Goal: Find specific page/section: Find specific page/section

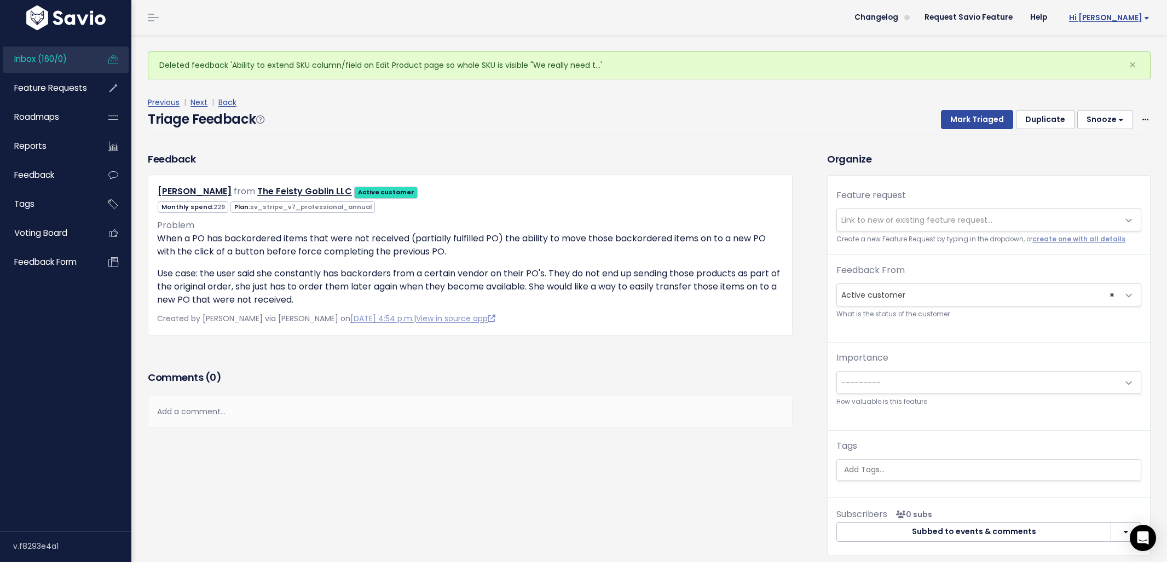
click at [1110, 14] on span "Hi [PERSON_NAME]" at bounding box center [1109, 18] width 80 height 8
click at [1113, 99] on link "Integrations" at bounding box center [1113, 92] width 80 height 21
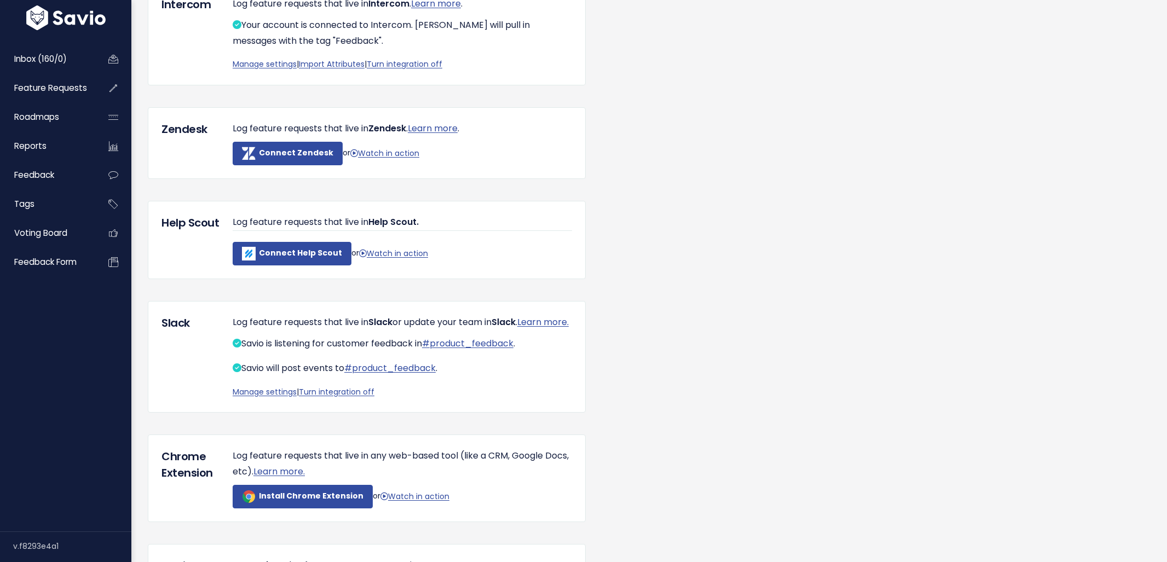
scroll to position [173, 0]
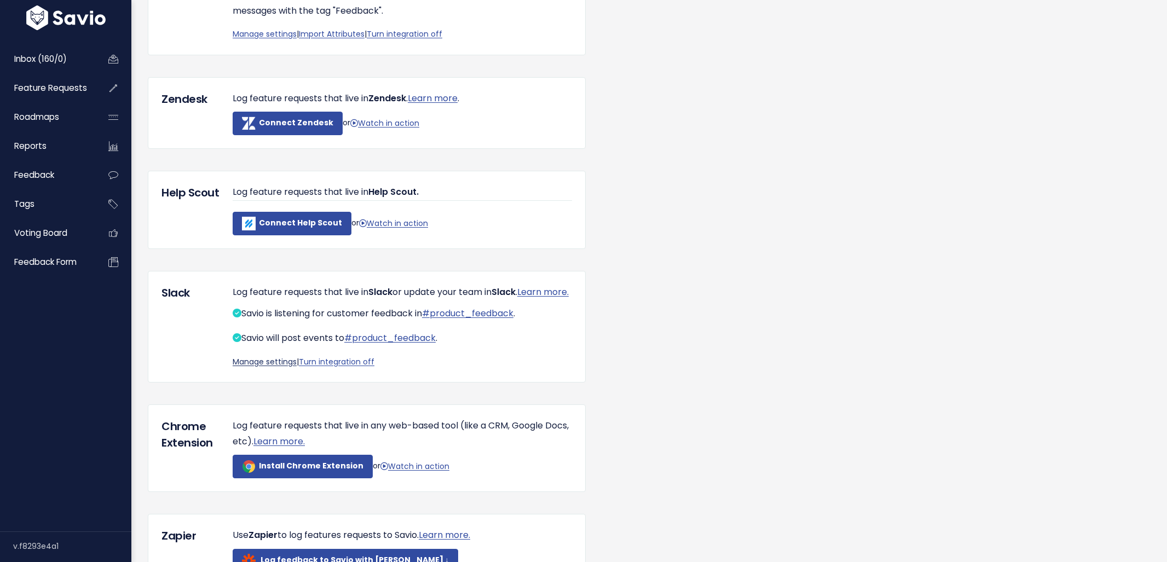
click at [275, 367] on link "Manage settings" at bounding box center [265, 361] width 64 height 11
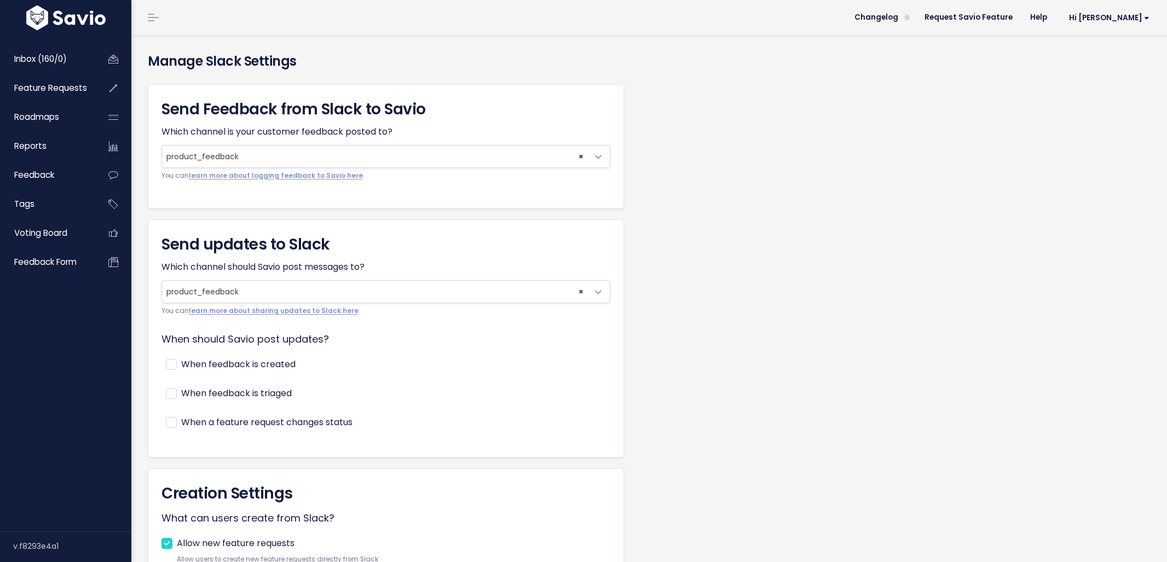
scroll to position [263, 0]
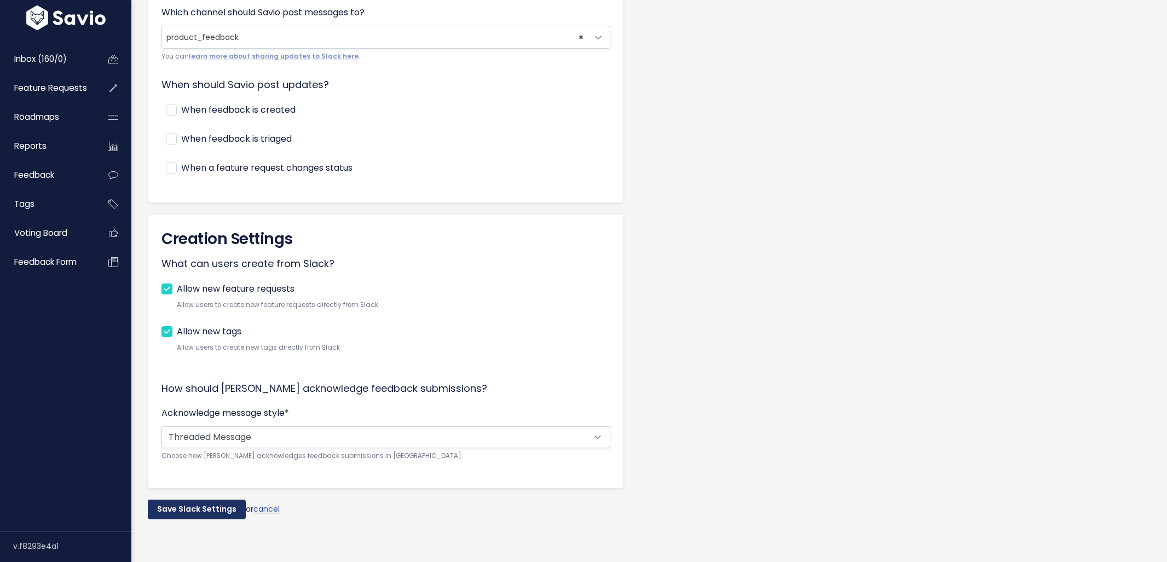
click at [204, 500] on input "Save Slack Settings" at bounding box center [197, 510] width 98 height 20
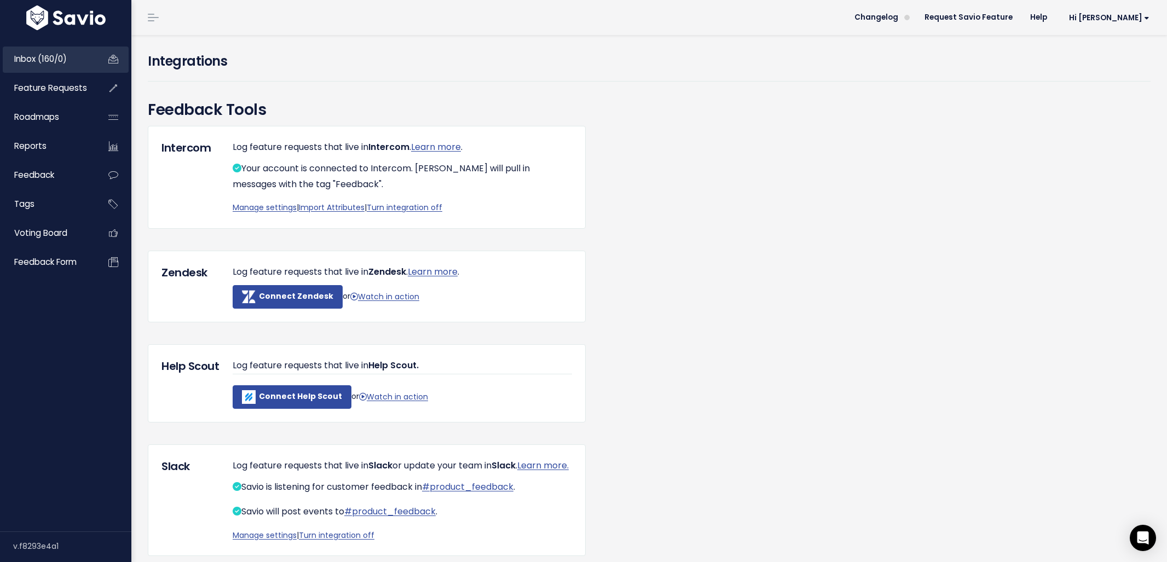
click at [57, 60] on span "Inbox (160/0)" at bounding box center [40, 58] width 53 height 11
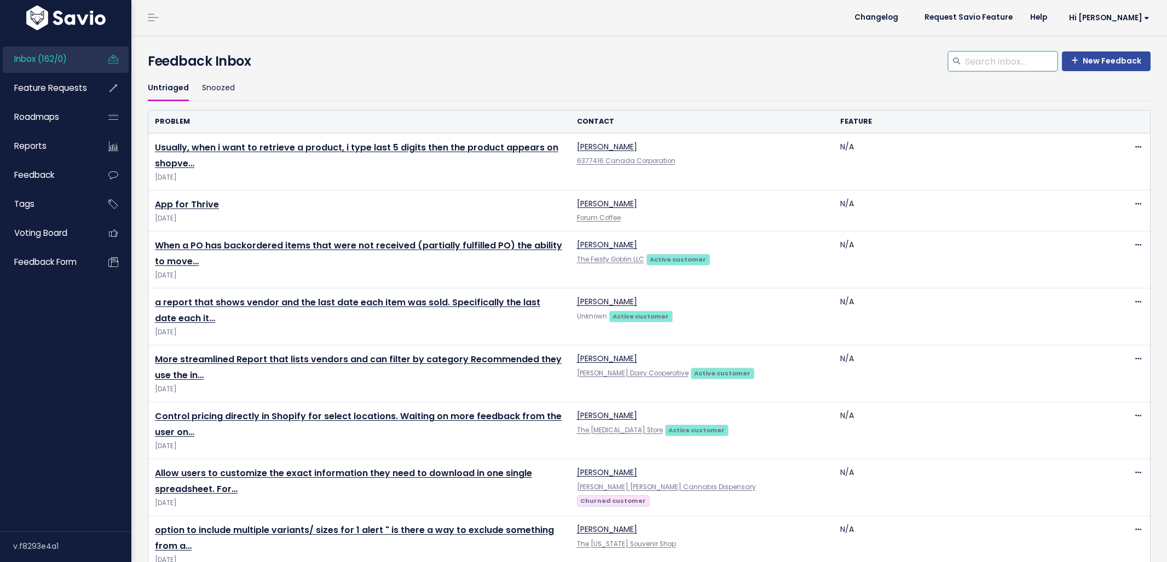
click at [997, 70] on input "search" at bounding box center [1011, 61] width 94 height 20
type input "remove tax rates"
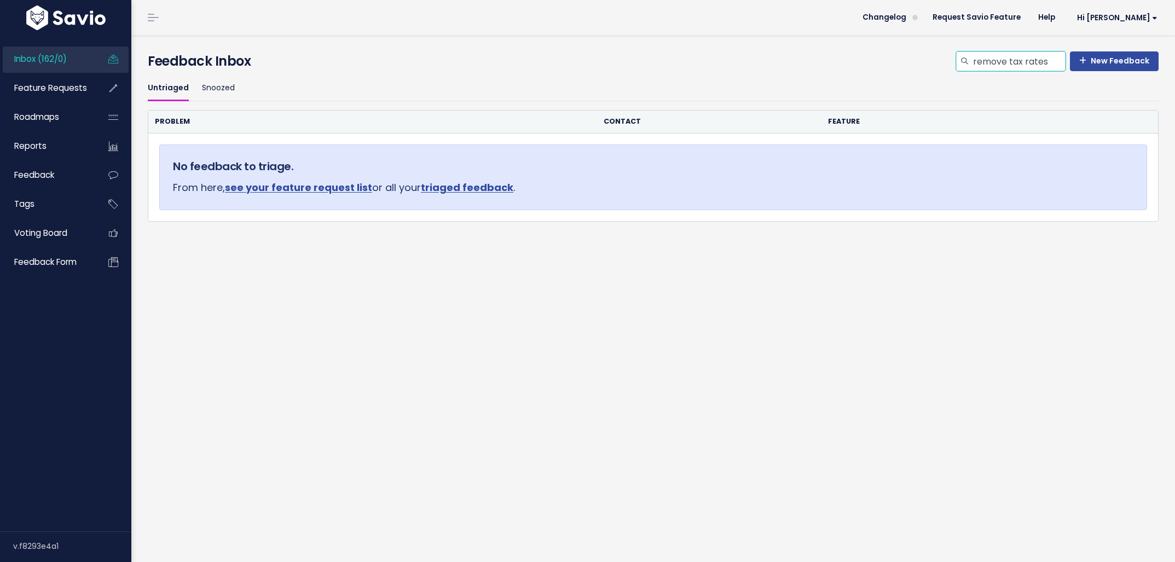
click at [996, 70] on input "remove tax rates" at bounding box center [1019, 61] width 94 height 20
click at [48, 103] on ul "Inbox (162/0) Feature Requests Roadmaps Reports" at bounding box center [66, 161] width 126 height 229
click at [59, 96] on link "Feature Requests" at bounding box center [47, 88] width 88 height 25
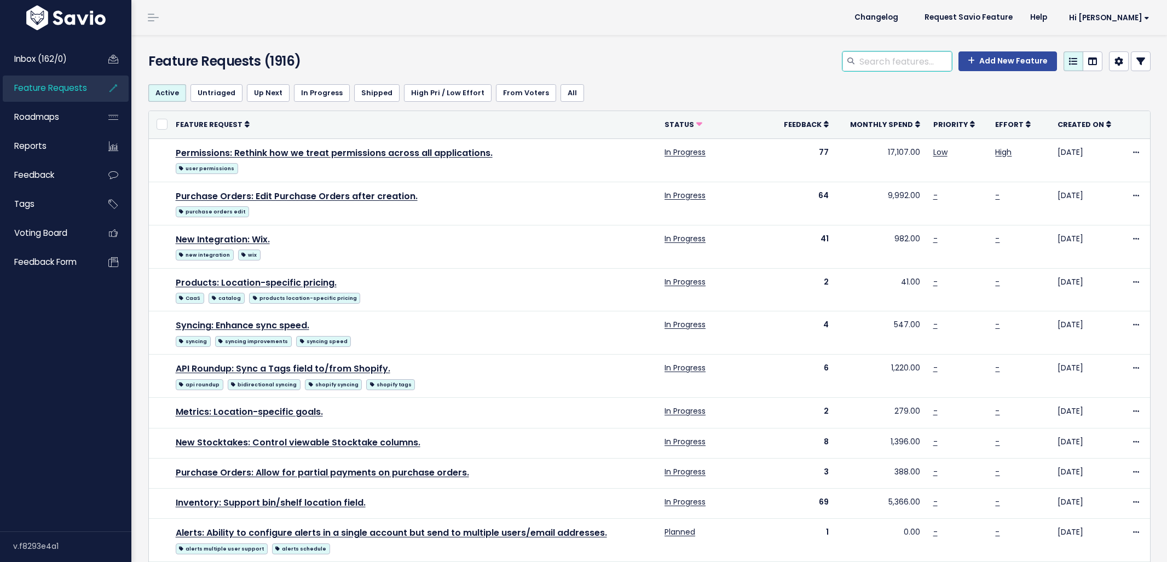
click at [892, 66] on input "search" at bounding box center [905, 61] width 94 height 20
type input "remove tax rates"
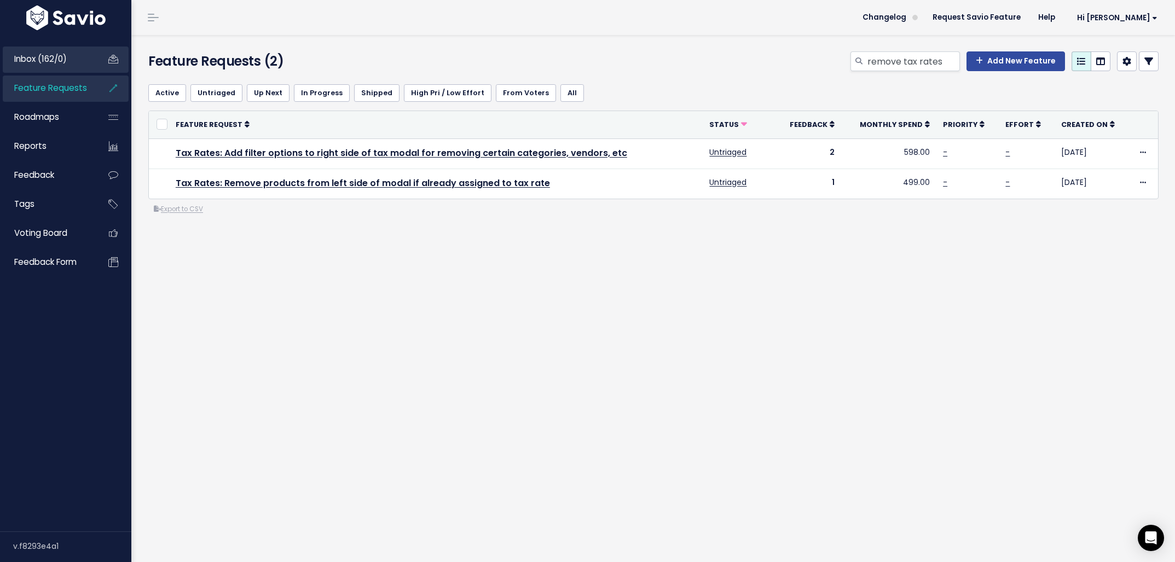
click at [78, 63] on link "Inbox (162/0)" at bounding box center [47, 59] width 88 height 25
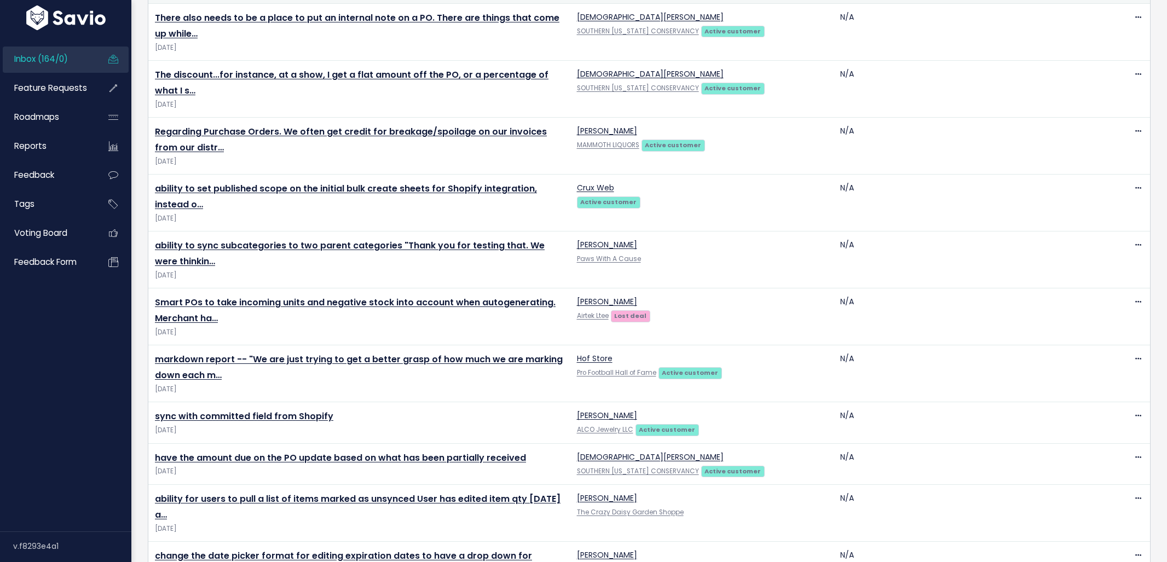
scroll to position [2317, 0]
